Goal: Task Accomplishment & Management: Manage account settings

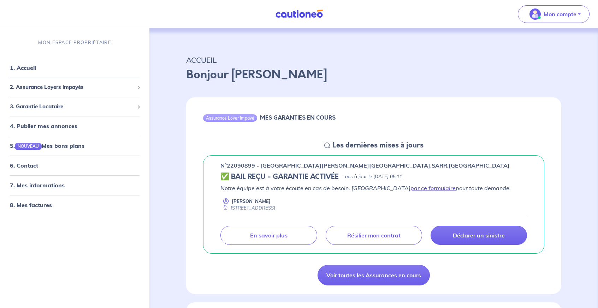
click at [410, 186] on link "par ce formulaire" at bounding box center [432, 188] width 45 height 7
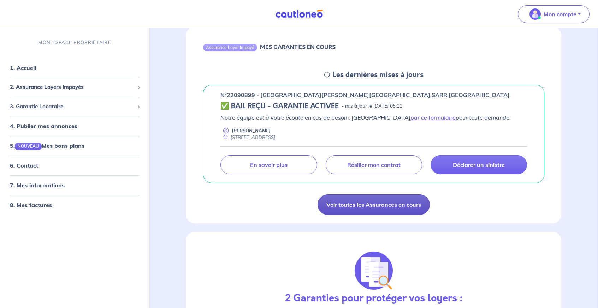
click at [383, 205] on link "Voir toutes les Assurances en cours" at bounding box center [373, 204] width 112 height 20
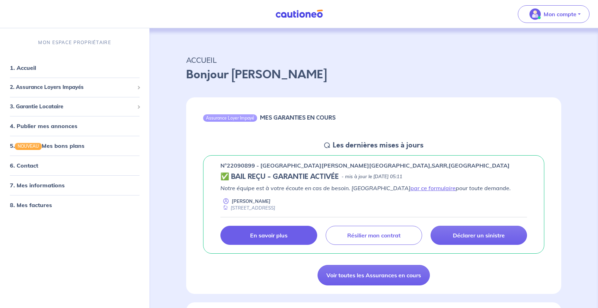
click at [277, 236] on p "En savoir plus" at bounding box center [268, 235] width 37 height 7
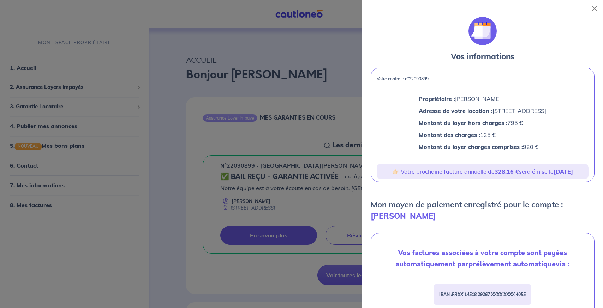
click at [313, 53] on div at bounding box center [301, 154] width 603 height 308
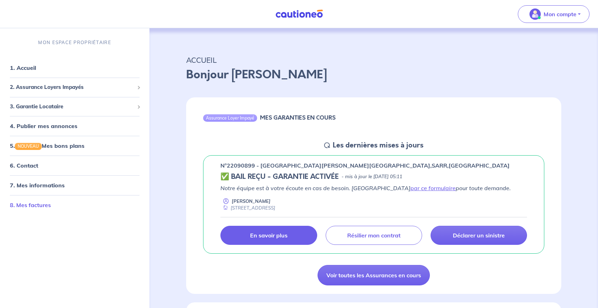
click at [29, 205] on link "8. Mes factures" at bounding box center [30, 205] width 41 height 7
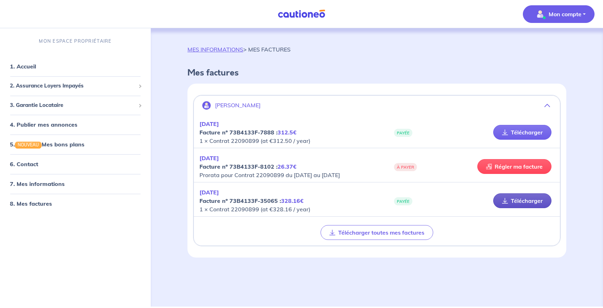
click at [527, 204] on link "Télécharger" at bounding box center [522, 200] width 58 height 15
click at [501, 167] on link "Régler ma facture" at bounding box center [514, 166] width 74 height 15
click at [25, 68] on link "1. Accueil" at bounding box center [23, 66] width 26 height 7
